Goal: Check status: Check status

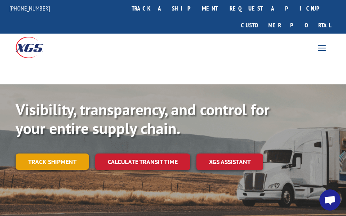
click at [59, 154] on link "Track shipment" at bounding box center [52, 162] width 73 height 16
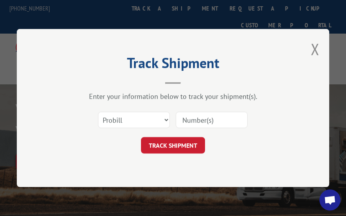
click at [191, 120] on input at bounding box center [212, 120] width 72 height 16
click at [163, 121] on select "Select category... Probill BOL PO" at bounding box center [134, 120] width 72 height 16
select select "bol"
click at [98, 112] on select "Select category... Probill BOL PO" at bounding box center [134, 120] width 72 height 16
click at [188, 124] on input at bounding box center [212, 120] width 72 height 16
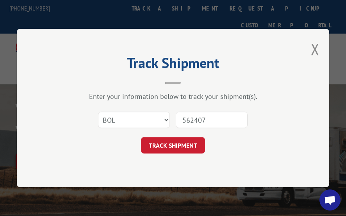
type input "5624074"
click button "TRACK SHIPMENT" at bounding box center [173, 145] width 64 height 16
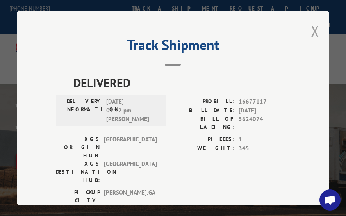
click at [311, 28] on button "Close modal" at bounding box center [315, 31] width 9 height 21
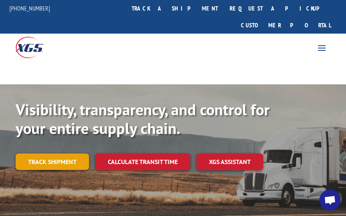
click at [55, 154] on link "Track shipment" at bounding box center [52, 162] width 73 height 16
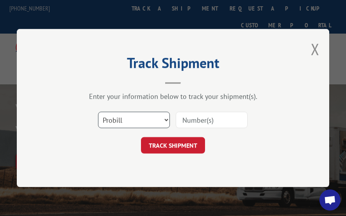
click at [165, 120] on select "Select category... Probill BOL PO" at bounding box center [134, 120] width 72 height 16
select select "po"
click at [98, 112] on select "Select category... Probill BOL PO" at bounding box center [134, 120] width 72 height 16
click at [187, 120] on input at bounding box center [212, 120] width 72 height 16
type input "04501228"
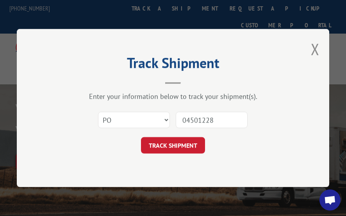
click button "TRACK SHIPMENT" at bounding box center [173, 145] width 64 height 16
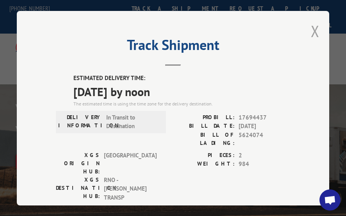
click at [312, 27] on button "Close modal" at bounding box center [315, 31] width 9 height 21
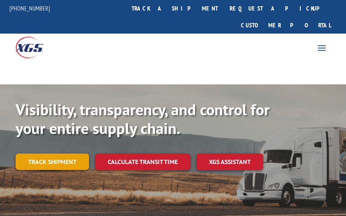
click at [63, 154] on link "Track shipment" at bounding box center [52, 162] width 73 height 16
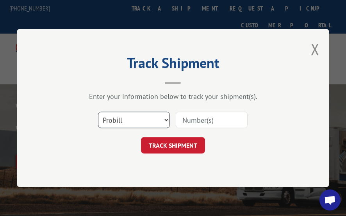
click at [165, 118] on select "Select category... Probill BOL PO" at bounding box center [134, 120] width 72 height 16
select select "po"
click at [98, 112] on select "Select category... Probill BOL PO" at bounding box center [134, 120] width 72 height 16
click at [189, 118] on input at bounding box center [212, 120] width 72 height 16
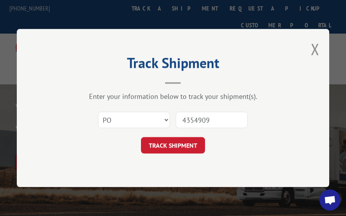
type input "43549095"
click button "TRACK SHIPMENT" at bounding box center [173, 145] width 64 height 16
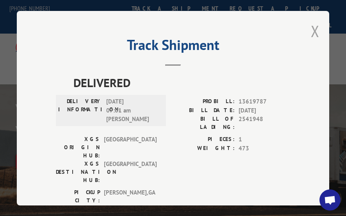
click at [312, 29] on button "Close modal" at bounding box center [315, 31] width 9 height 21
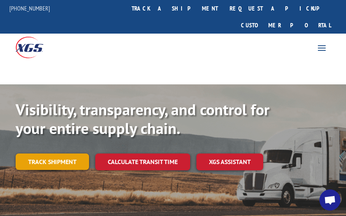
click at [55, 154] on link "Track shipment" at bounding box center [52, 162] width 73 height 16
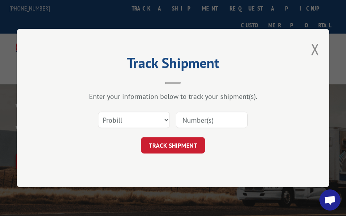
click at [193, 120] on input at bounding box center [212, 120] width 72 height 16
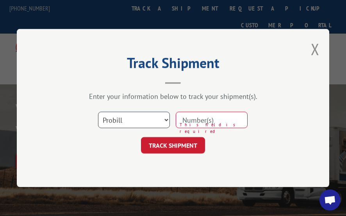
click at [166, 122] on select "Select category... Probill BOL PO" at bounding box center [134, 120] width 72 height 16
select select "bol"
click at [98, 112] on select "Select category... Probill BOL PO" at bounding box center [134, 120] width 72 height 16
click at [184, 120] on input at bounding box center [212, 120] width 72 height 16
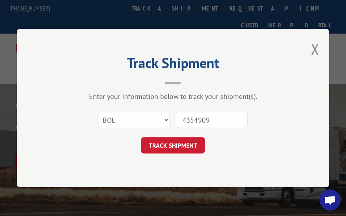
type input "43549095"
click button "TRACK SHIPMENT" at bounding box center [173, 145] width 64 height 16
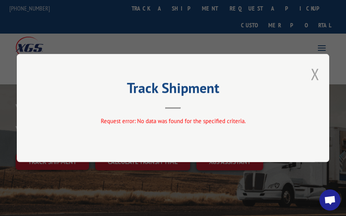
click at [311, 73] on button "Close modal" at bounding box center [315, 74] width 9 height 21
